Goal: Task Accomplishment & Management: Manage account settings

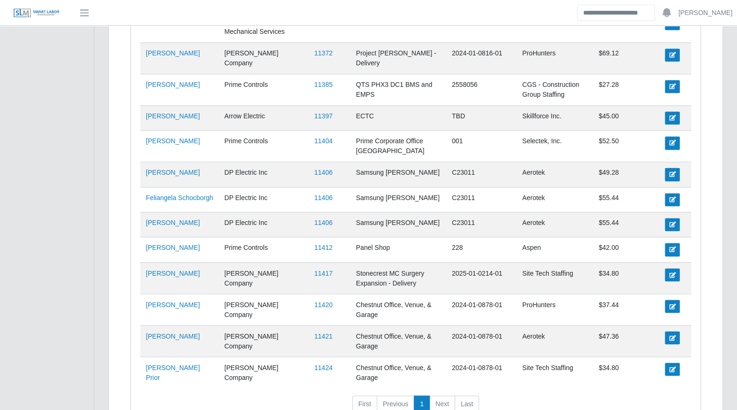
scroll to position [725, 0]
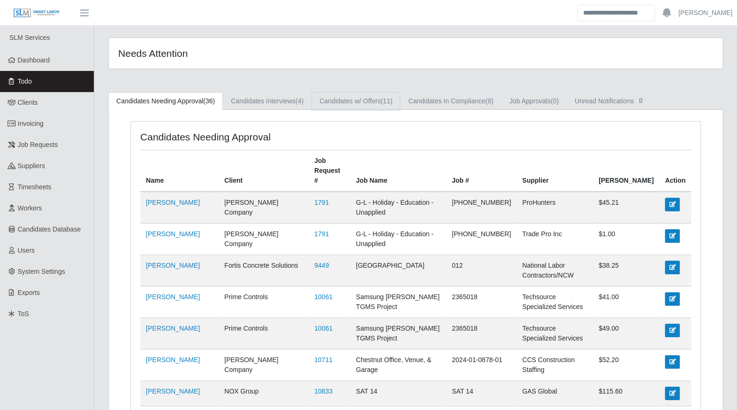
click at [376, 105] on link "Candidates w/ Offers (11)" at bounding box center [356, 101] width 89 height 18
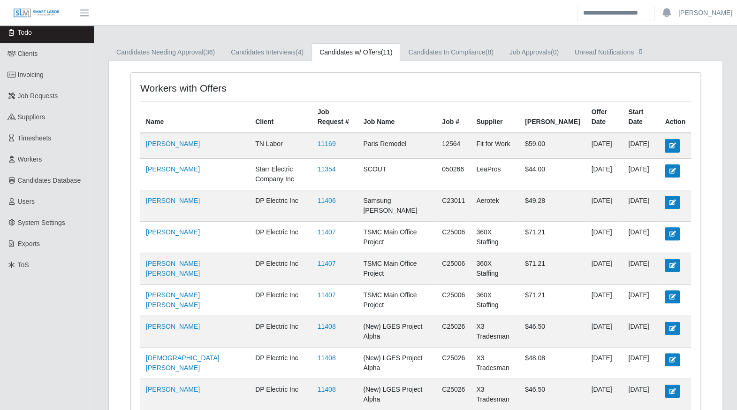
scroll to position [47, 0]
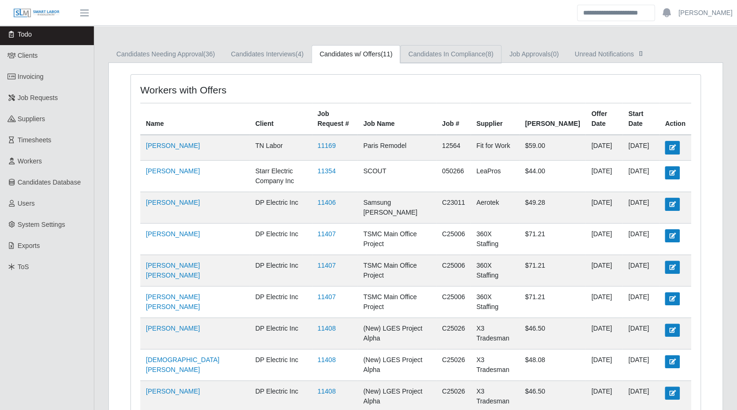
click at [452, 51] on link "Candidates In Compliance (8)" at bounding box center [450, 54] width 101 height 18
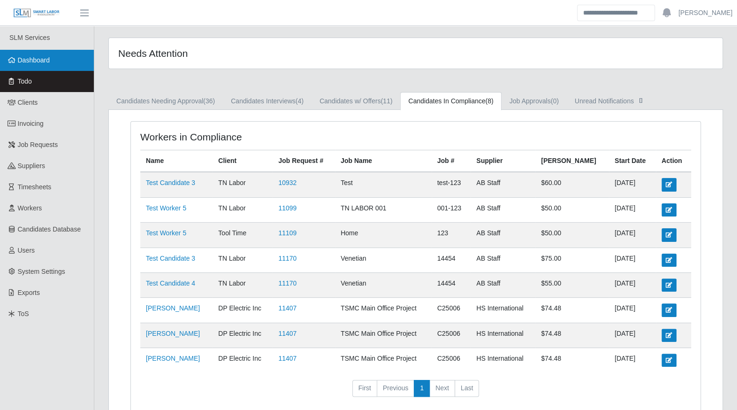
click at [22, 60] on span "Dashboard" at bounding box center [34, 60] width 32 height 8
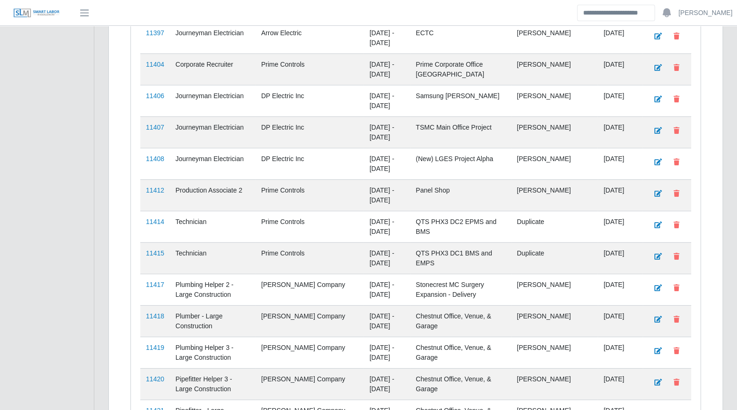
scroll to position [1783, 0]
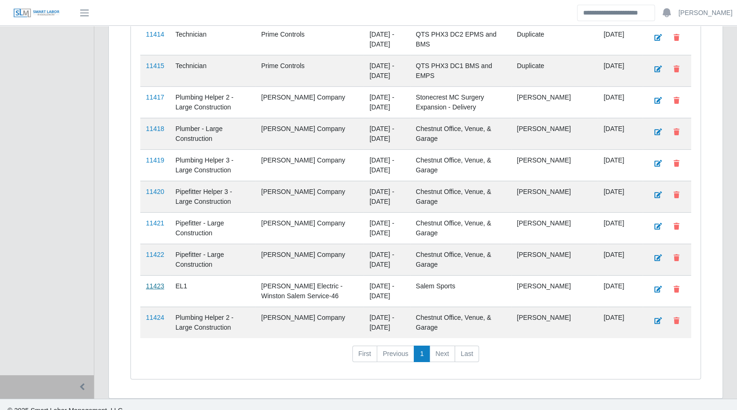
click at [158, 282] on link "11423" at bounding box center [155, 286] width 18 height 8
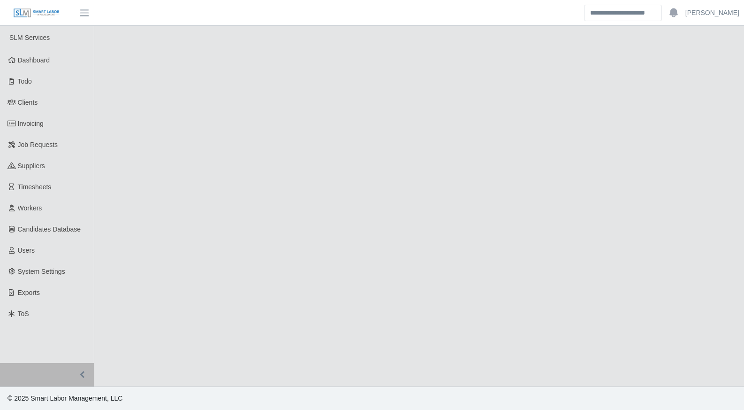
select select "****"
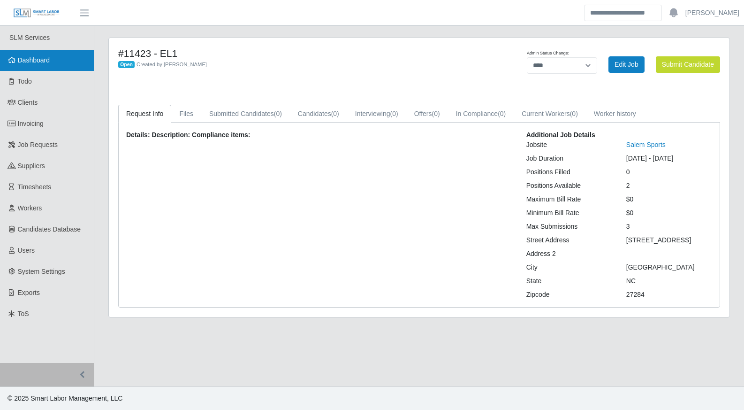
click at [35, 61] on span "Dashboard" at bounding box center [34, 60] width 32 height 8
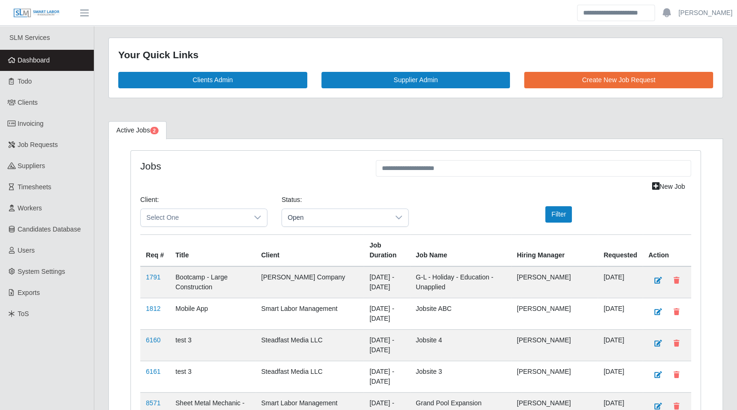
click at [41, 58] on span "Dashboard" at bounding box center [34, 60] width 32 height 8
click at [21, 90] on link "Todo" at bounding box center [47, 81] width 94 height 21
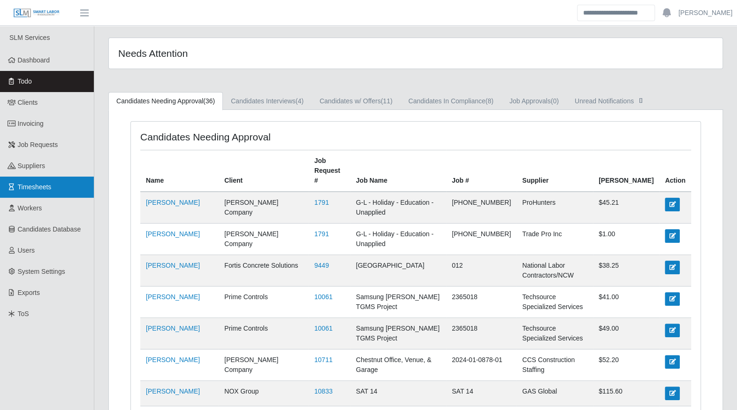
click at [34, 190] on span "Timesheets" at bounding box center [35, 187] width 34 height 8
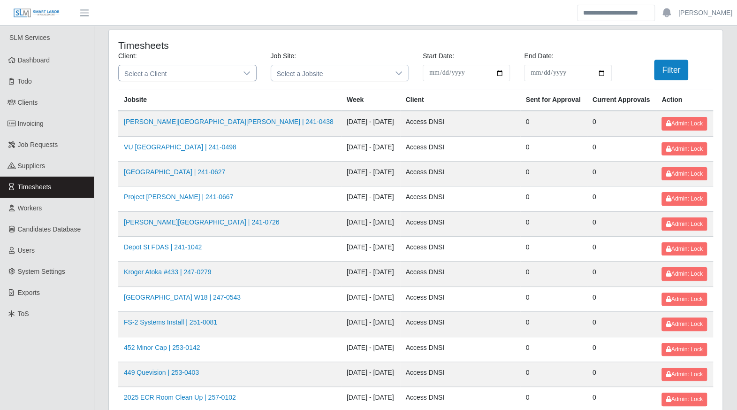
click at [246, 72] on icon at bounding box center [247, 73] width 8 height 8
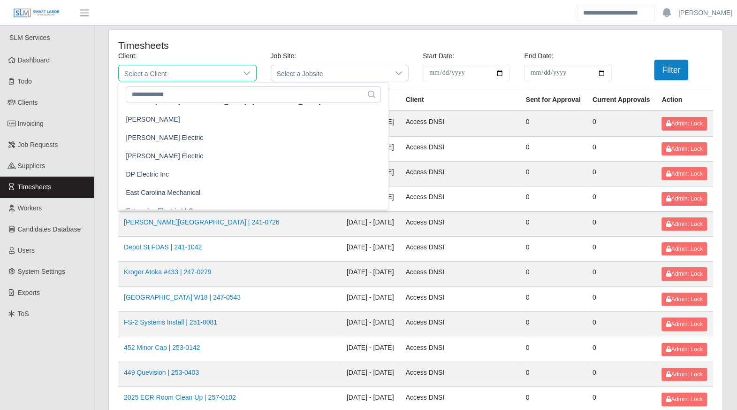
scroll to position [341, 0]
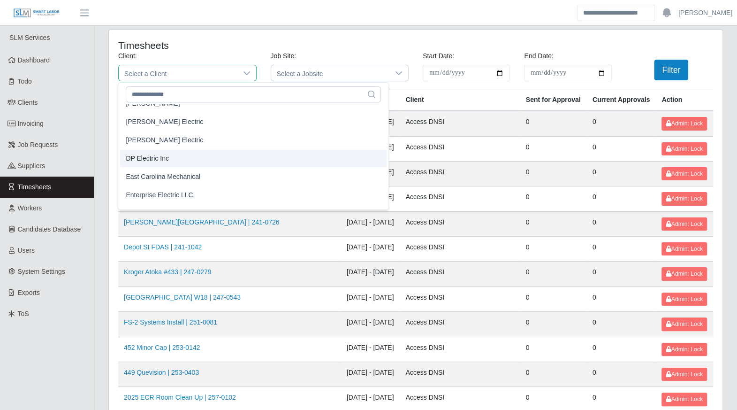
click at [177, 155] on li "DP Electric Inc" at bounding box center [253, 158] width 267 height 17
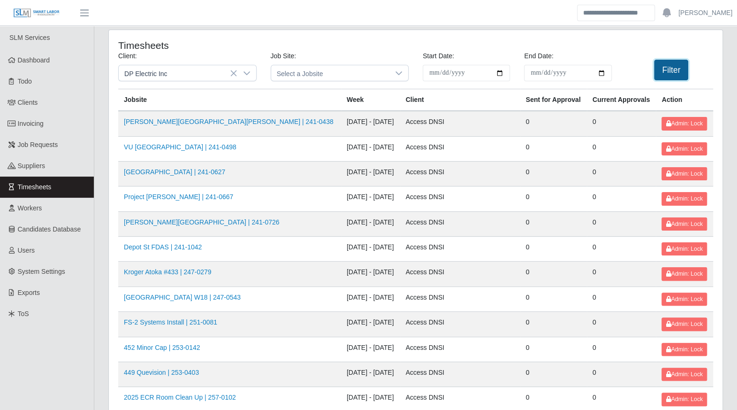
click at [666, 77] on button "Filter" at bounding box center [671, 70] width 34 height 21
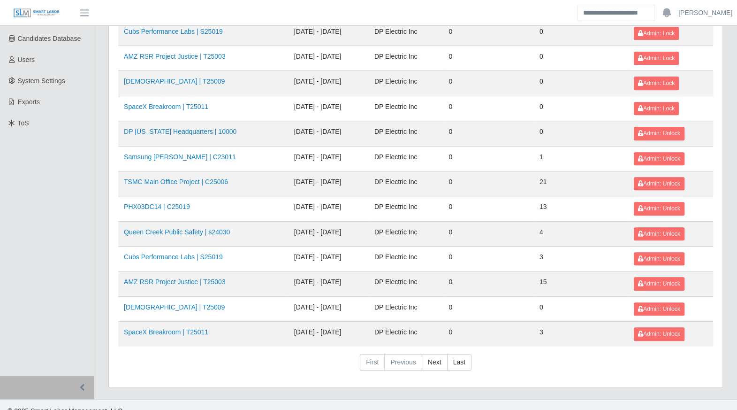
scroll to position [194, 0]
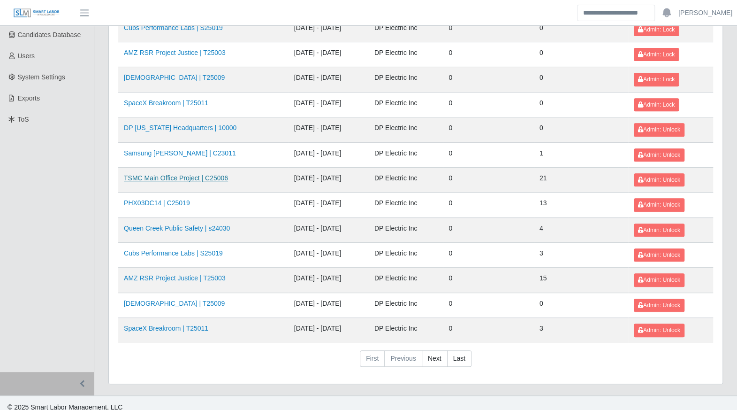
click at [181, 175] on link "TSMC Main Office Project | C25006" at bounding box center [176, 178] width 104 height 8
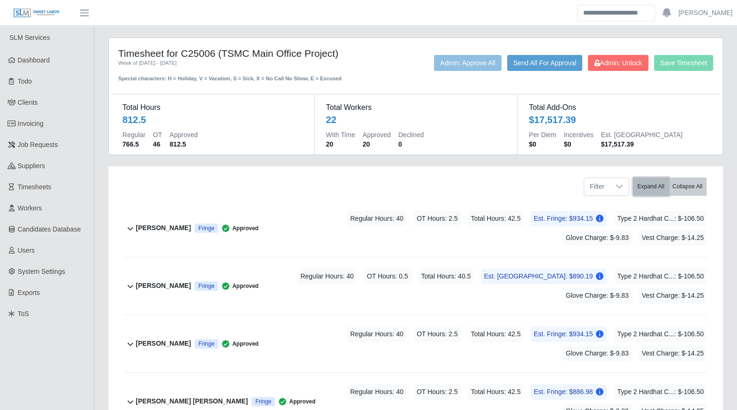
click at [650, 186] on button "Expand All" at bounding box center [651, 186] width 36 height 18
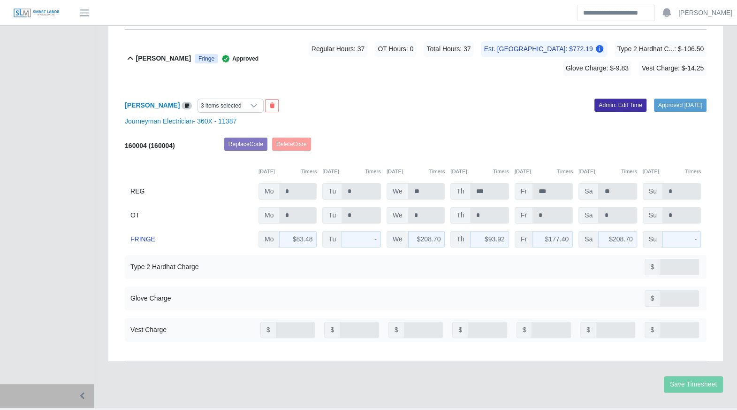
scroll to position [6639, 0]
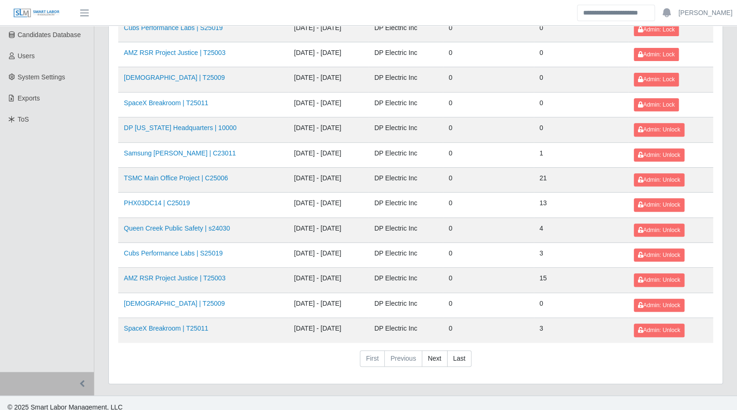
scroll to position [194, 0]
click at [164, 199] on link "PHX03DC14 | C25019" at bounding box center [157, 203] width 66 height 8
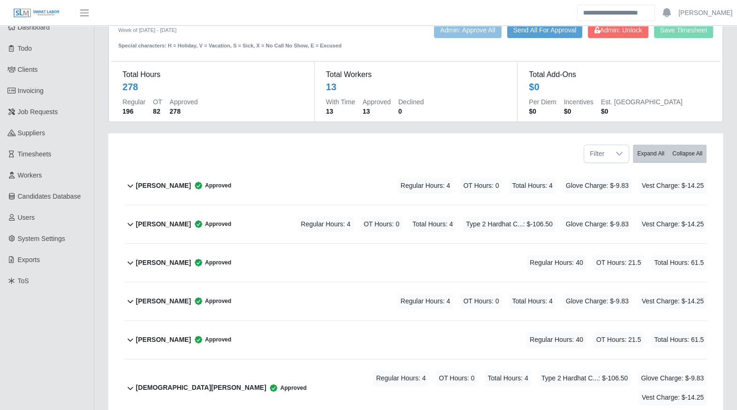
scroll to position [36, 0]
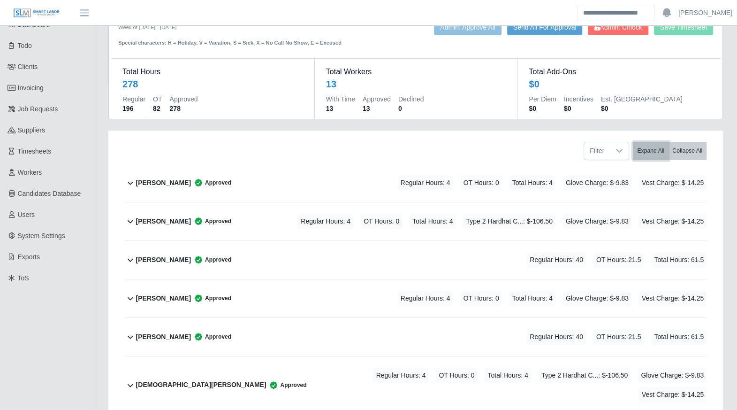
click at [653, 153] on button "Expand All" at bounding box center [651, 151] width 36 height 18
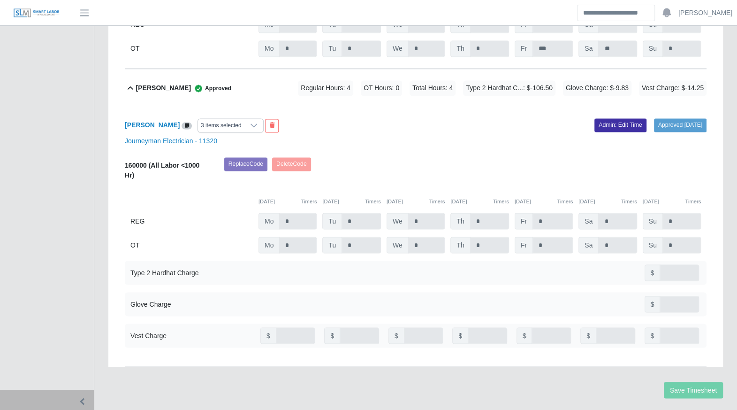
scroll to position [3121, 0]
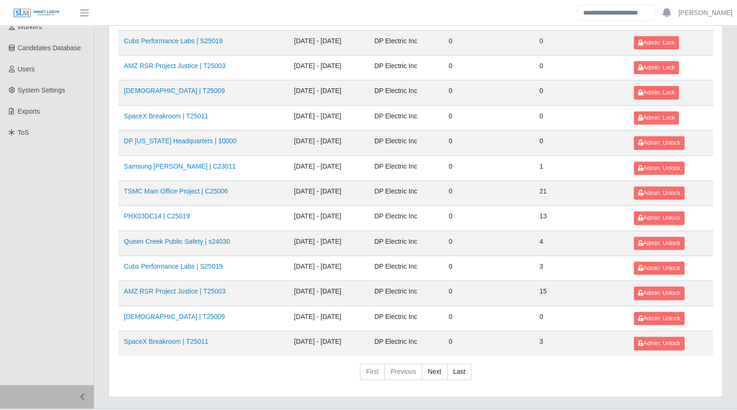
scroll to position [194, 0]
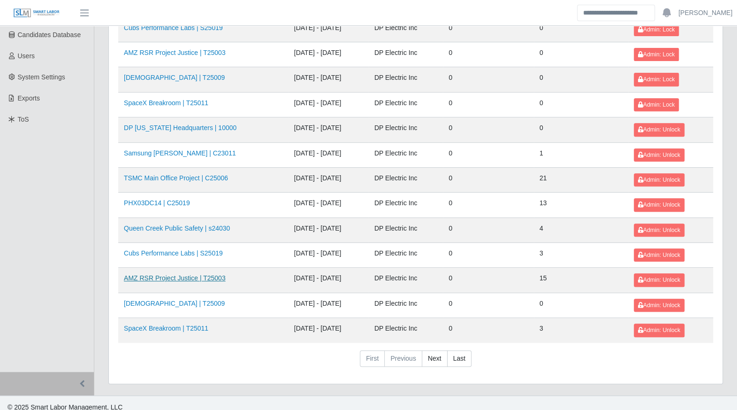
click at [175, 274] on link "AMZ RSR Project Justice | T25003" at bounding box center [175, 278] width 102 height 8
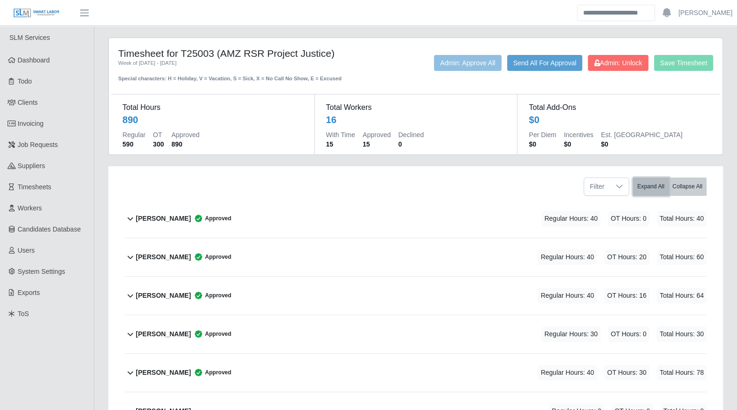
click at [650, 185] on button "Expand All" at bounding box center [651, 186] width 36 height 18
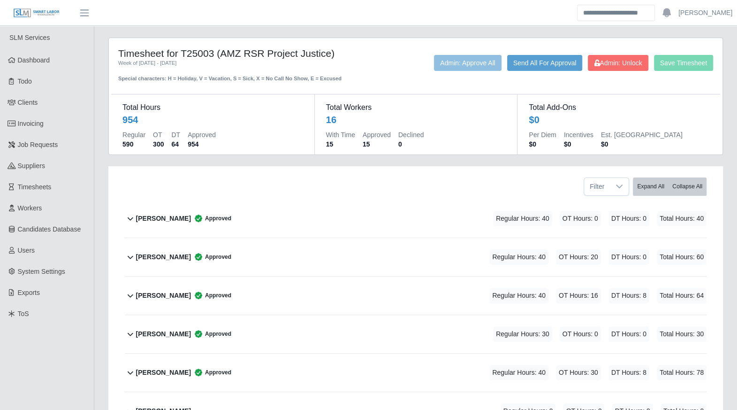
click at [133, 216] on icon at bounding box center [130, 218] width 11 height 11
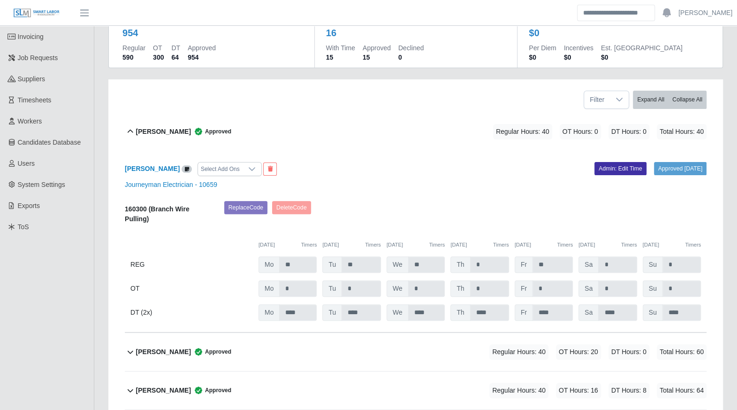
scroll to position [91, 0]
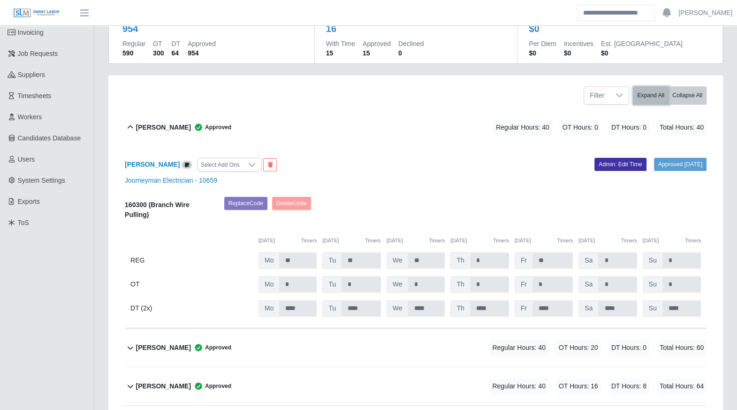
click at [655, 95] on button "Expand All" at bounding box center [651, 95] width 36 height 18
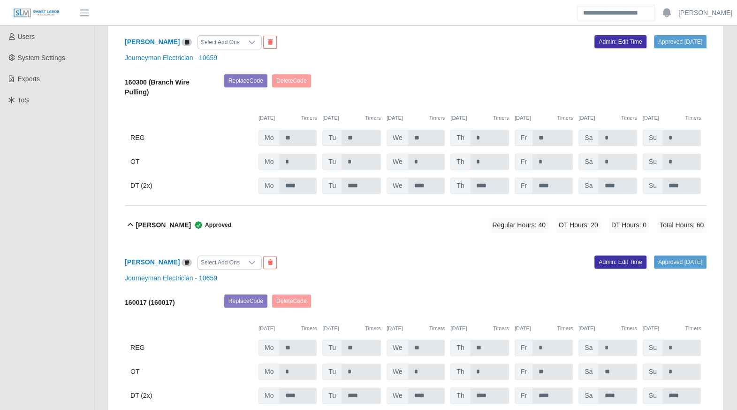
scroll to position [0, 0]
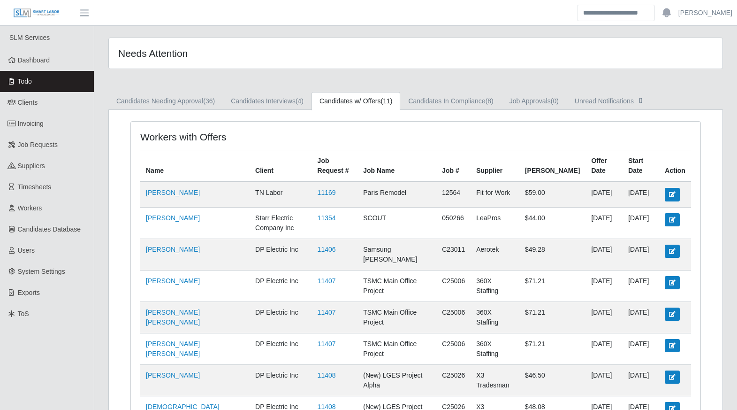
scroll to position [144, 0]
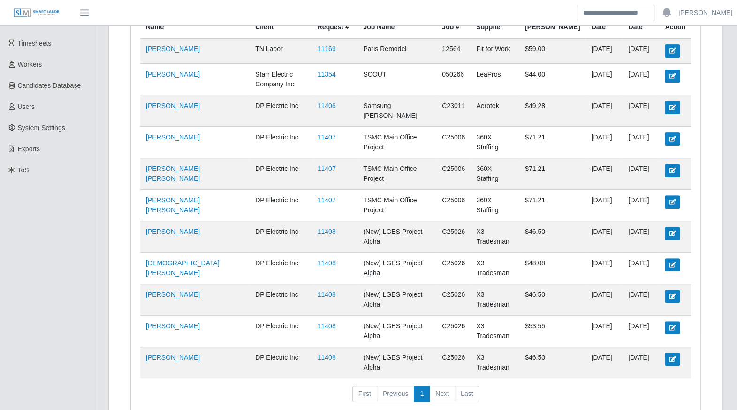
click at [421, 221] on td "(New) LGES Project Alpha" at bounding box center [397, 236] width 79 height 31
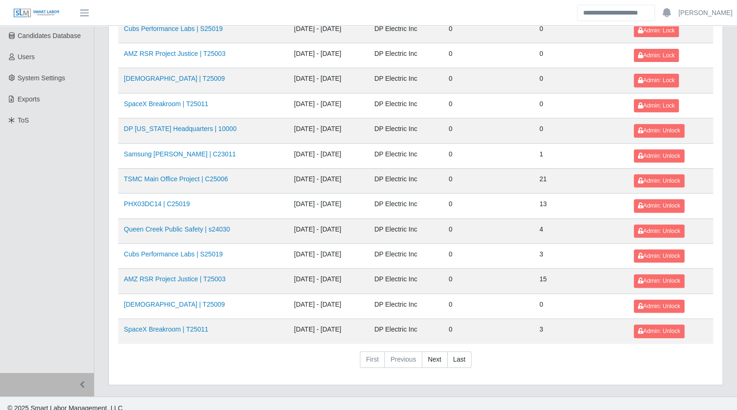
scroll to position [194, 0]
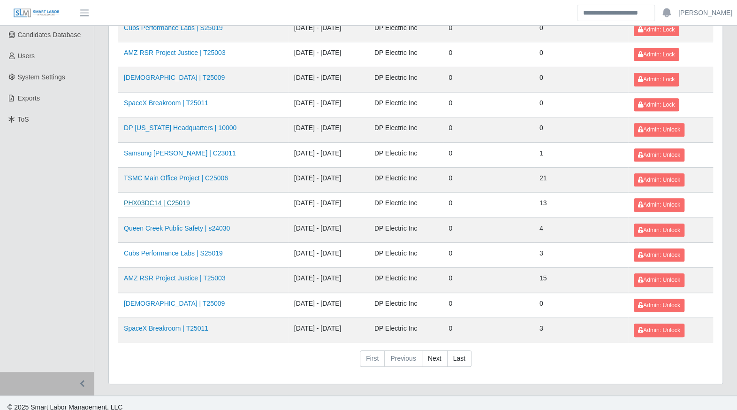
drag, startPoint x: 142, startPoint y: 195, endPoint x: 146, endPoint y: 195, distance: 4.7
click at [142, 199] on link "PHX03DC14 | C25019" at bounding box center [157, 203] width 66 height 8
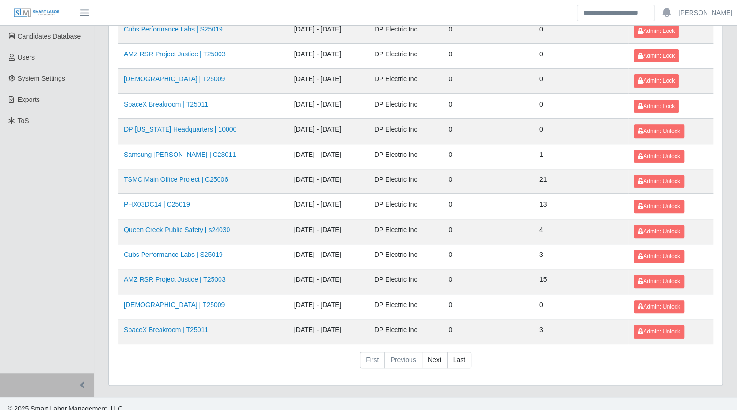
scroll to position [194, 0]
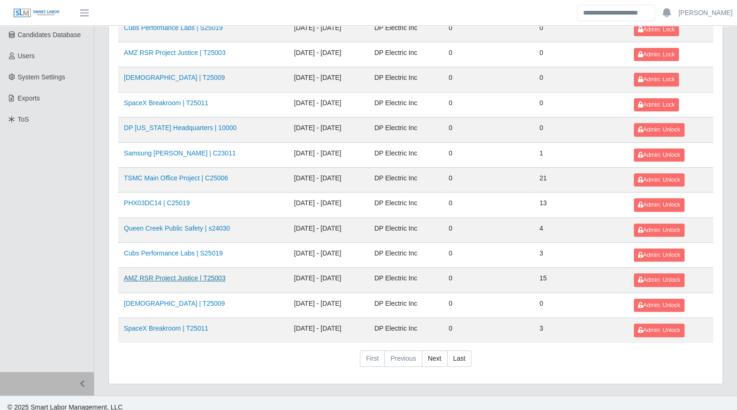
click at [174, 274] on link "AMZ RSR Project Justice | T25003" at bounding box center [175, 278] width 102 height 8
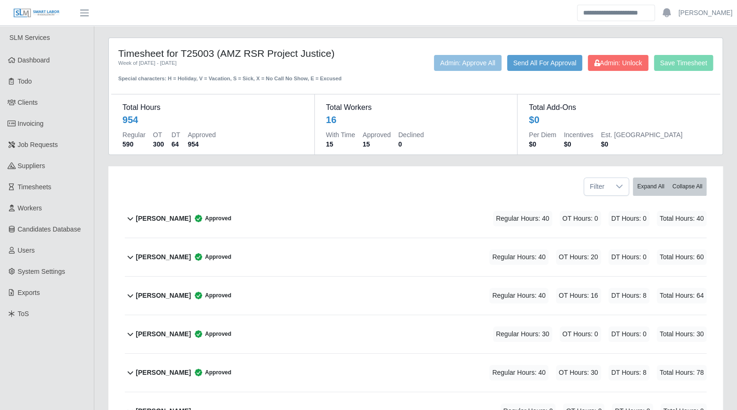
drag, startPoint x: 259, startPoint y: 123, endPoint x: 190, endPoint y: 153, distance: 75.4
click at [190, 153] on div "Total Hours 954 Regular 590 OT 300 DT 64 Approved 954" at bounding box center [212, 124] width 203 height 60
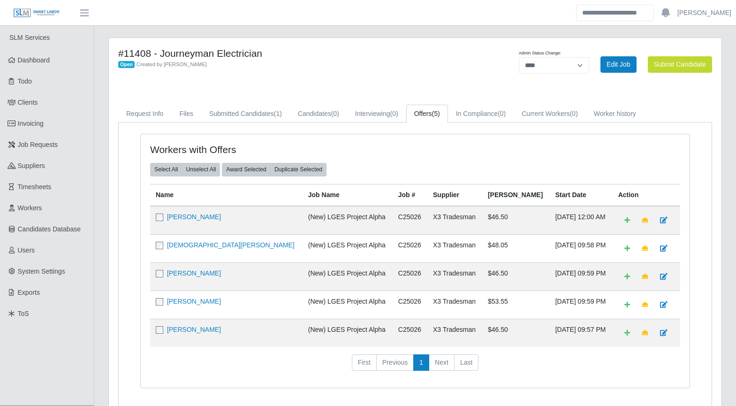
select select "****"
click at [51, 63] on link "Dashboard" at bounding box center [47, 60] width 94 height 21
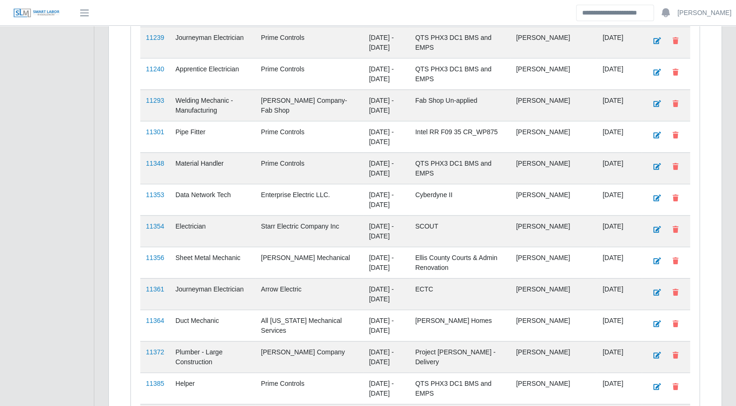
scroll to position [1183, 0]
click at [154, 222] on link "11354" at bounding box center [155, 226] width 18 height 8
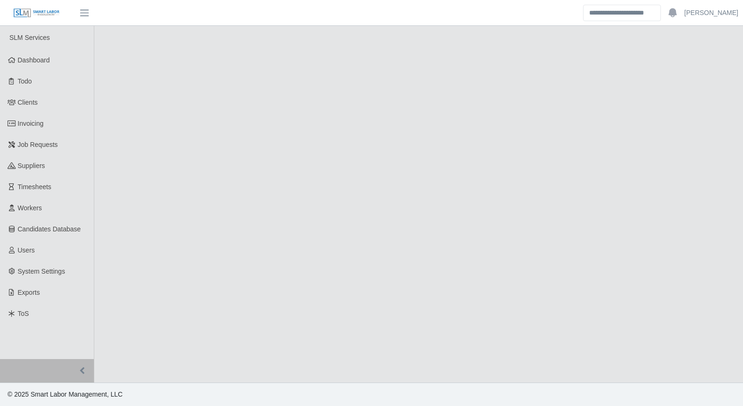
select select "****"
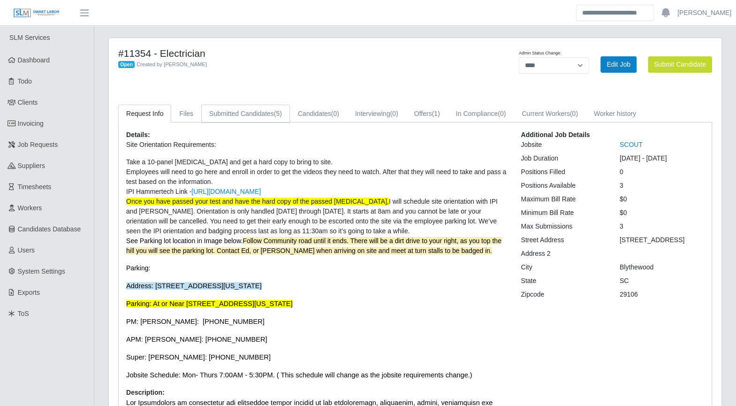
click at [274, 114] on span "(5)" at bounding box center [278, 114] width 8 height 8
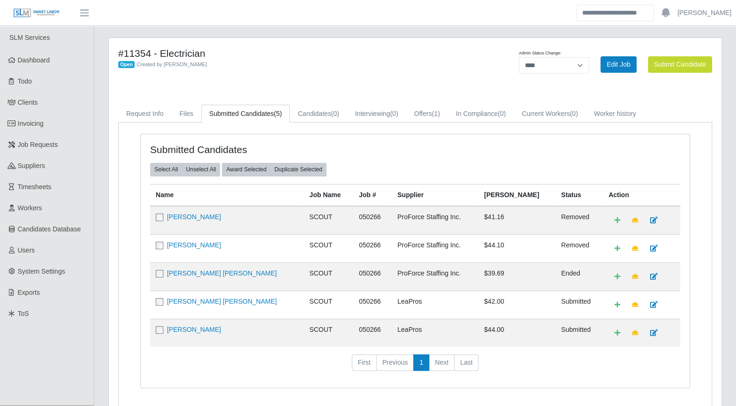
scroll to position [41, 0]
